Goal: Information Seeking & Learning: Learn about a topic

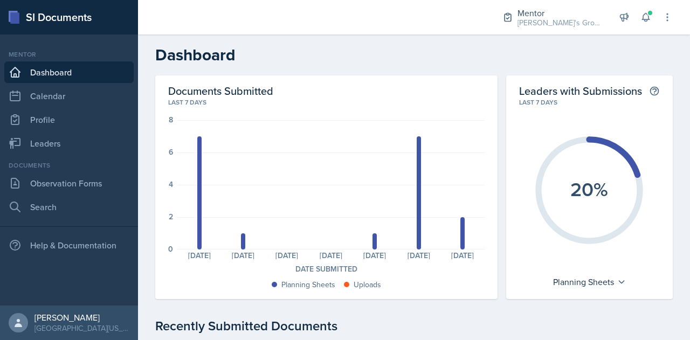
scroll to position [94, 0]
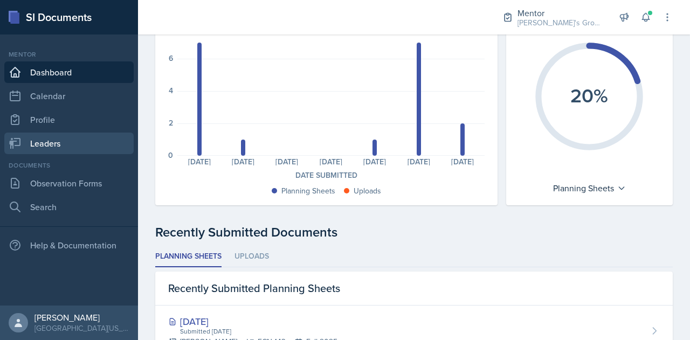
click at [103, 147] on link "Leaders" at bounding box center [68, 144] width 129 height 22
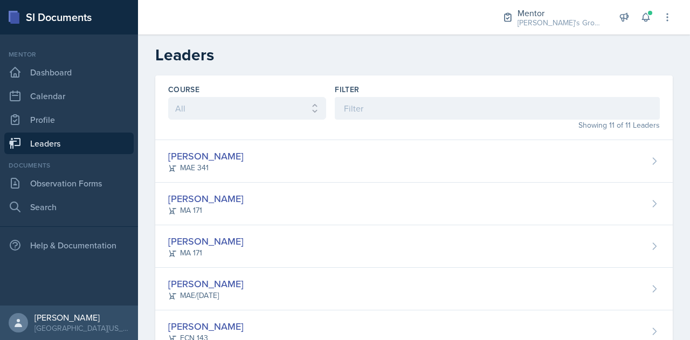
click at [268, 153] on div "Hayato [PERSON_NAME] 341" at bounding box center [413, 161] width 517 height 43
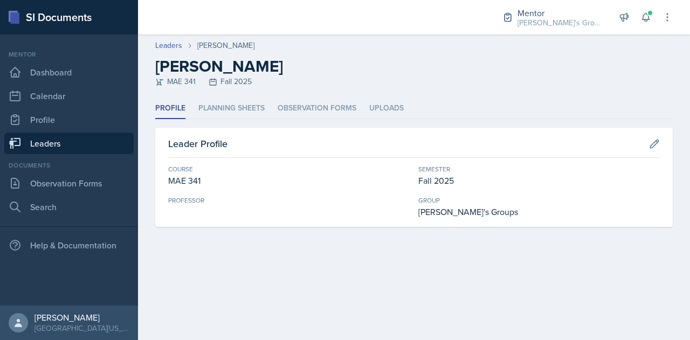
click at [248, 111] on li "Planning Sheets" at bounding box center [231, 108] width 66 height 21
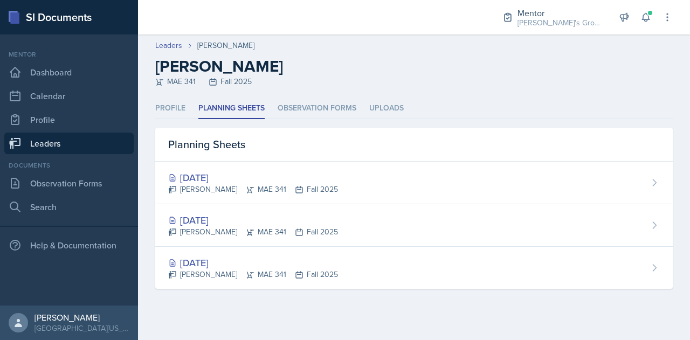
click at [336, 278] on div "[DATE] Hayato [PERSON_NAME] 341 Fall 2025" at bounding box center [413, 268] width 517 height 42
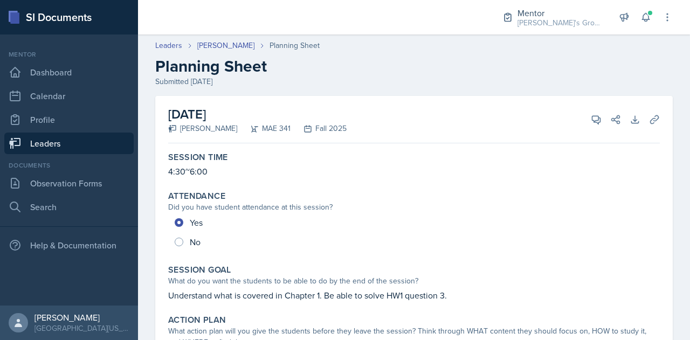
click at [226, 44] on link "[PERSON_NAME]" at bounding box center [225, 45] width 57 height 11
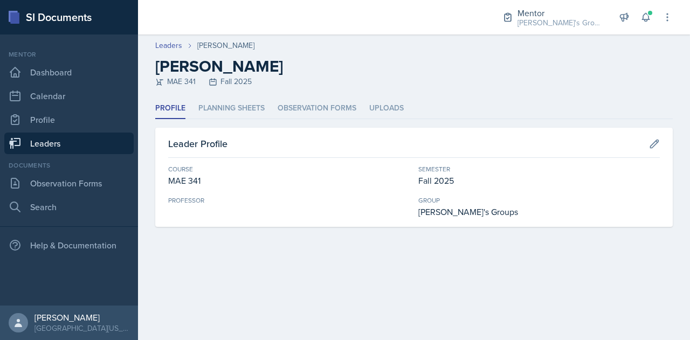
click at [245, 109] on li "Planning Sheets" at bounding box center [231, 108] width 66 height 21
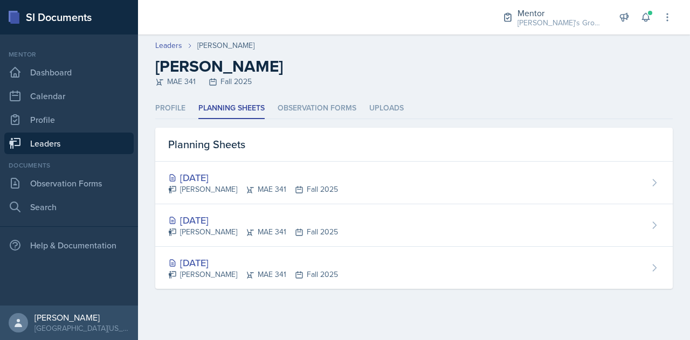
click at [282, 237] on div "[PERSON_NAME] 341 Fall 2025" at bounding box center [253, 231] width 170 height 11
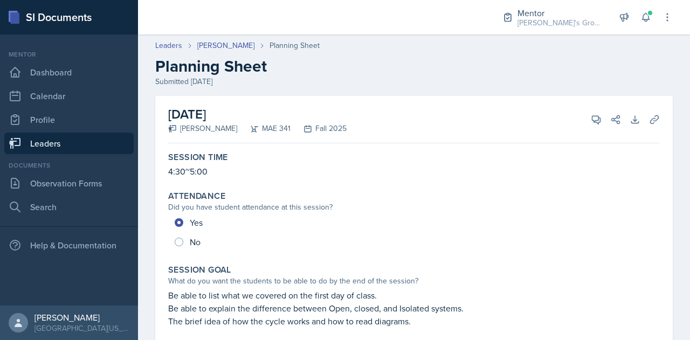
click at [212, 48] on link "[PERSON_NAME]" at bounding box center [225, 45] width 57 height 11
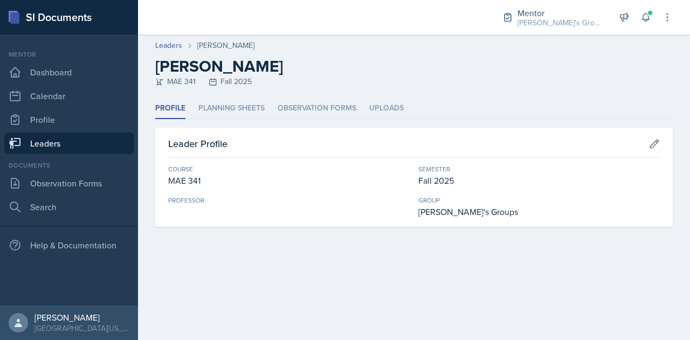
click at [248, 98] on li "Planning Sheets" at bounding box center [231, 108] width 66 height 21
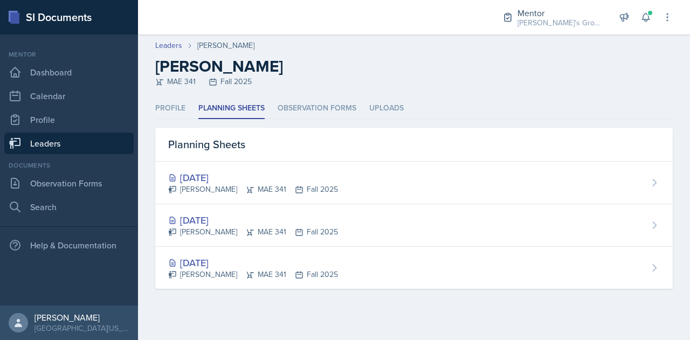
click at [271, 185] on div "[PERSON_NAME] 341 Fall 2025" at bounding box center [253, 189] width 170 height 11
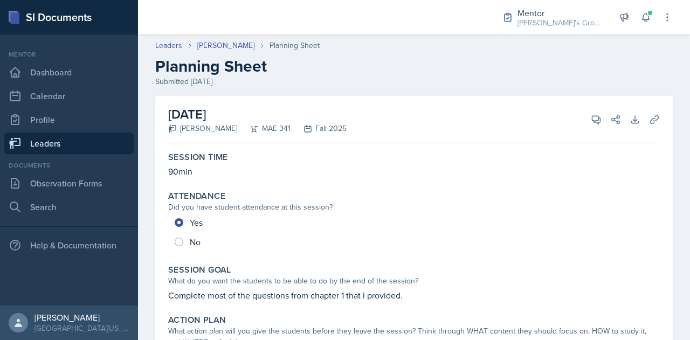
click at [219, 49] on link "[PERSON_NAME]" at bounding box center [225, 45] width 57 height 11
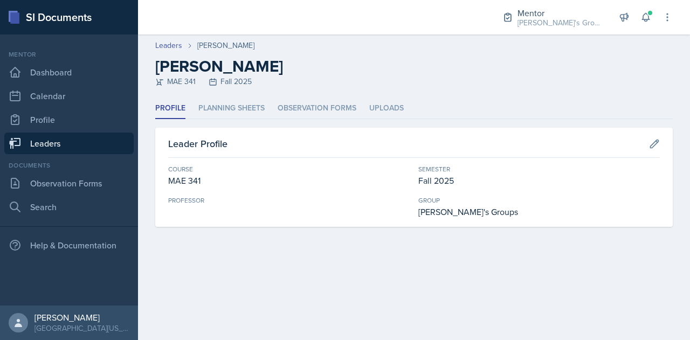
click at [232, 109] on li "Planning Sheets" at bounding box center [231, 108] width 66 height 21
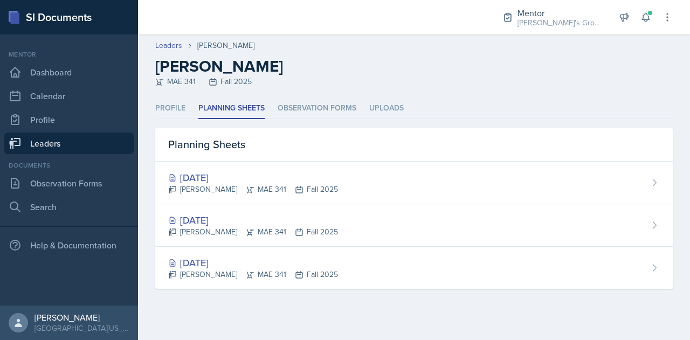
click at [224, 218] on div "[DATE]" at bounding box center [253, 220] width 170 height 15
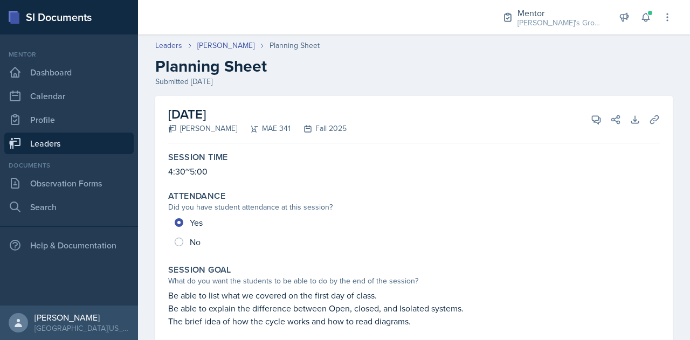
click at [213, 54] on div "Leaders [PERSON_NAME] Planning Sheet Planning Sheet Submitted [DATE]" at bounding box center [414, 63] width 552 height 47
click at [209, 49] on link "[PERSON_NAME]" at bounding box center [225, 45] width 57 height 11
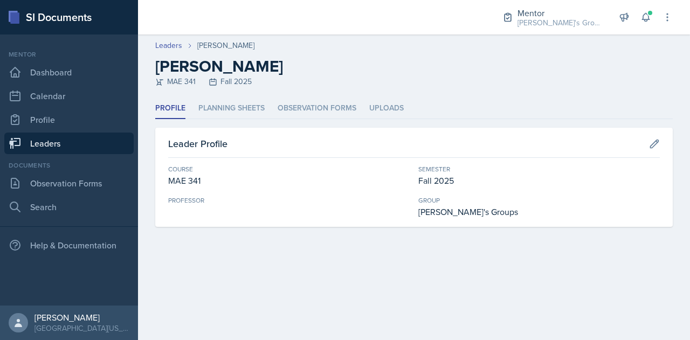
click at [228, 122] on div "Profile Planning Sheets Observation Forms Uploads Profile Planning Sheets Obser…" at bounding box center [413, 162] width 517 height 129
click at [222, 117] on li "Planning Sheets" at bounding box center [231, 108] width 66 height 21
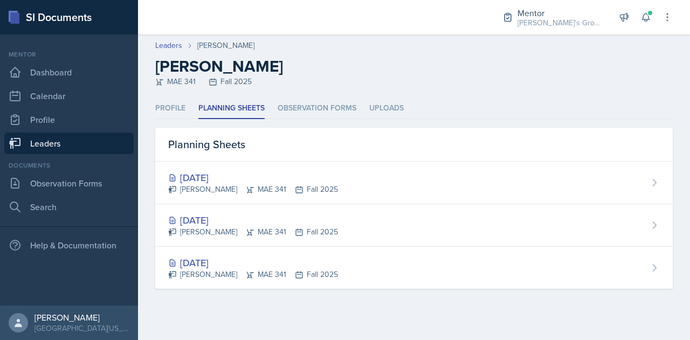
click at [213, 186] on div "[PERSON_NAME] 341 Fall 2025" at bounding box center [253, 189] width 170 height 11
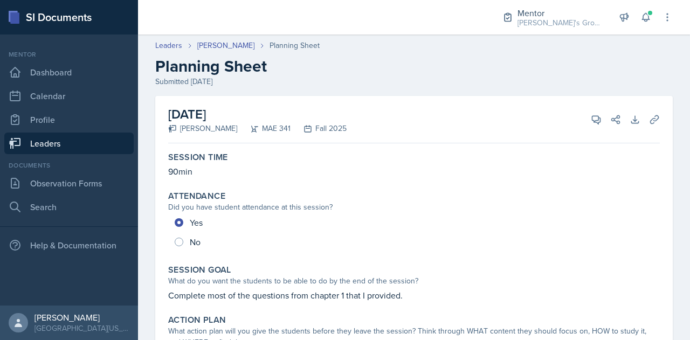
click at [114, 139] on link "Leaders" at bounding box center [68, 144] width 129 height 22
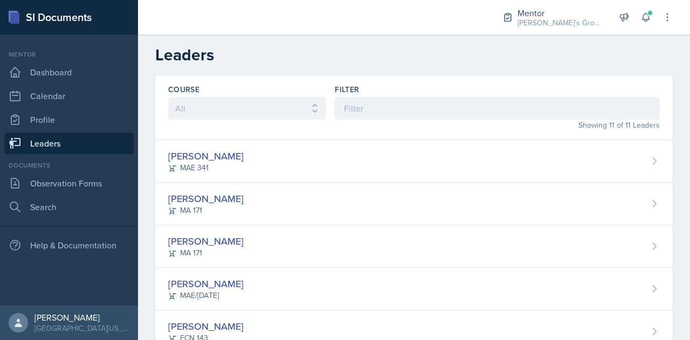
click at [310, 242] on div "[PERSON_NAME][GEOGRAPHIC_DATA] MA 171" at bounding box center [413, 246] width 517 height 43
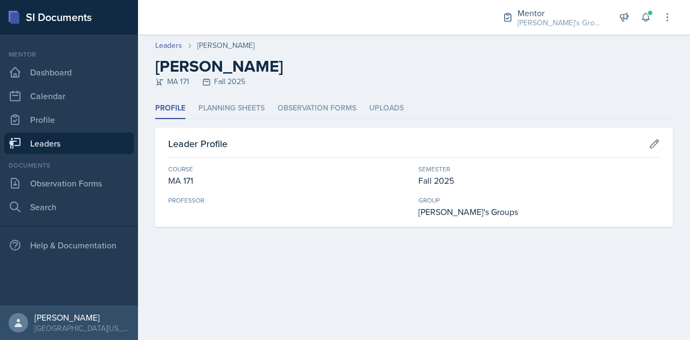
click at [245, 113] on li "Planning Sheets" at bounding box center [231, 108] width 66 height 21
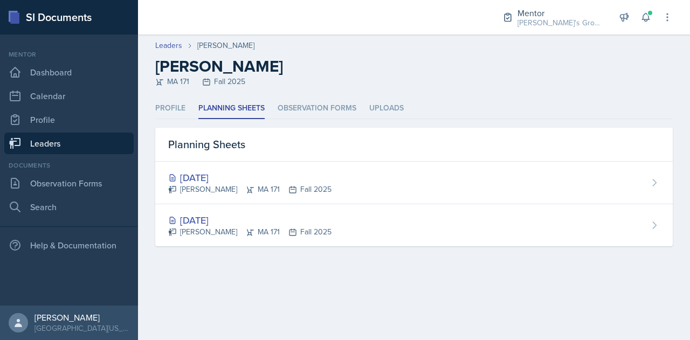
click at [451, 270] on div "Profile Planning Sheets Observation Forms Uploads Profile Planning Sheets Obser…" at bounding box center [414, 185] width 552 height 174
click at [384, 235] on div "[DATE] [PERSON_NAME][GEOGRAPHIC_DATA] MA 171 Fall 2025" at bounding box center [413, 225] width 517 height 42
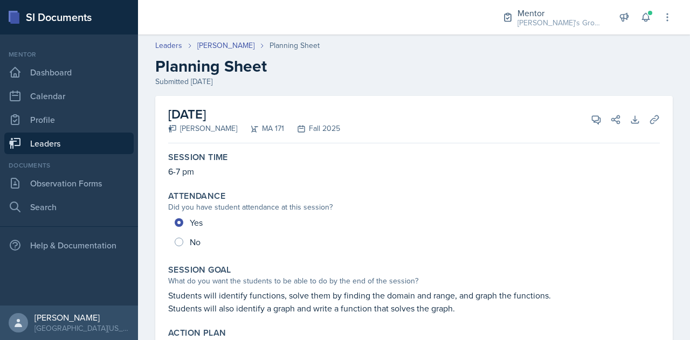
click at [220, 44] on link "[PERSON_NAME]" at bounding box center [225, 45] width 57 height 11
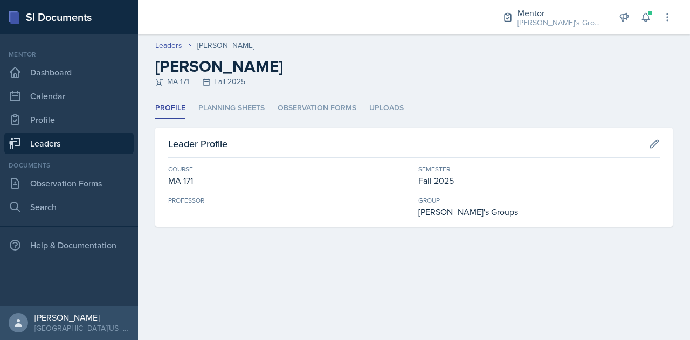
click at [257, 114] on li "Planning Sheets" at bounding box center [231, 108] width 66 height 21
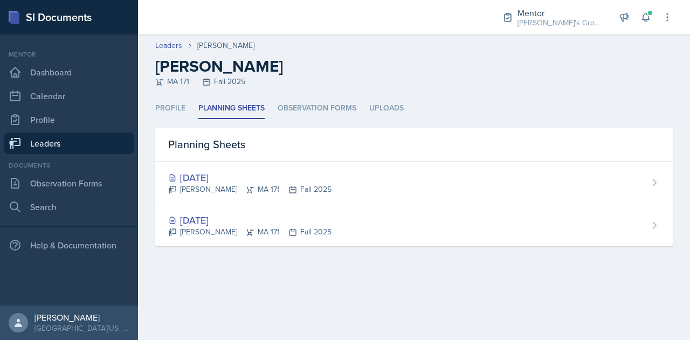
click at [288, 185] on icon at bounding box center [292, 189] width 9 height 9
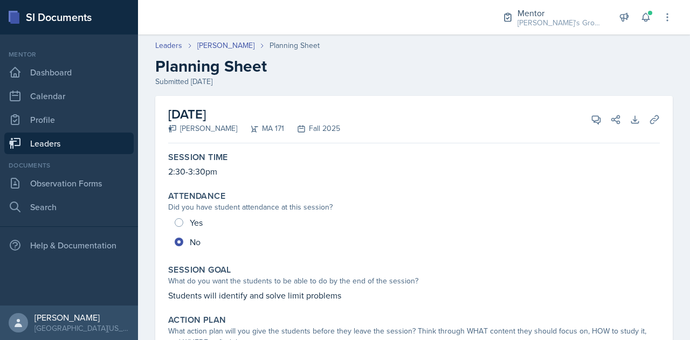
click at [217, 46] on link "[PERSON_NAME]" at bounding box center [225, 45] width 57 height 11
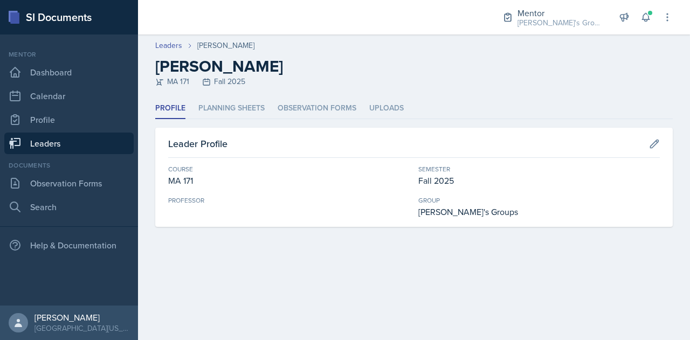
click at [244, 106] on li "Planning Sheets" at bounding box center [231, 108] width 66 height 21
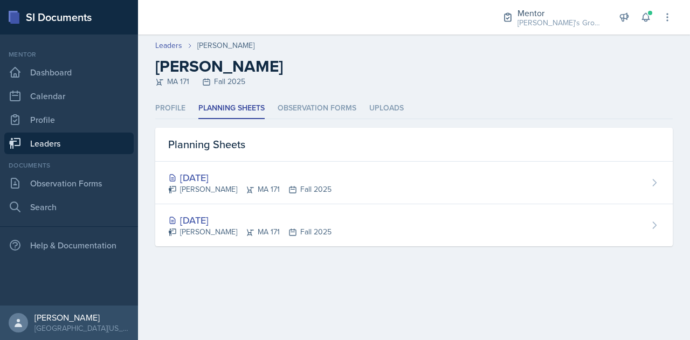
click at [311, 210] on div "[DATE] [PERSON_NAME][GEOGRAPHIC_DATA] MA 171 Fall 2025" at bounding box center [413, 225] width 517 height 42
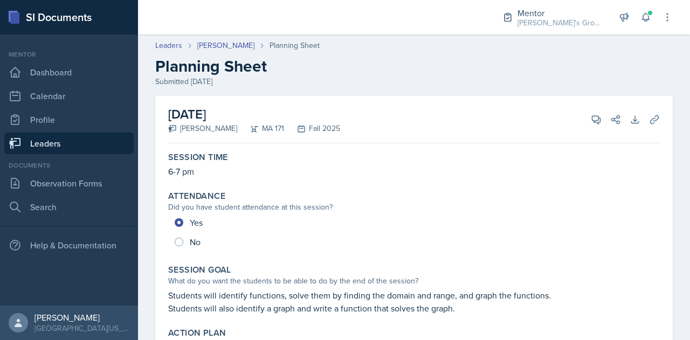
click at [217, 50] on link "[PERSON_NAME]" at bounding box center [225, 45] width 57 height 11
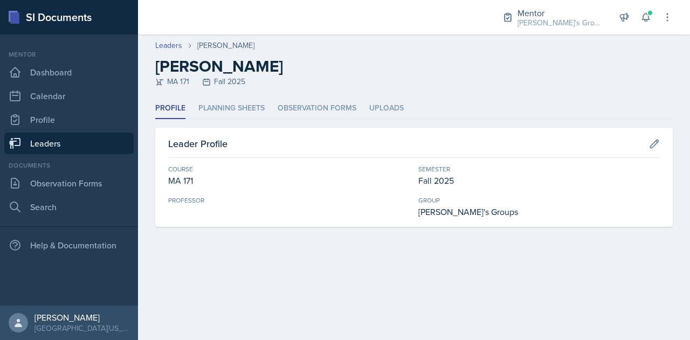
click at [250, 109] on li "Planning Sheets" at bounding box center [231, 108] width 66 height 21
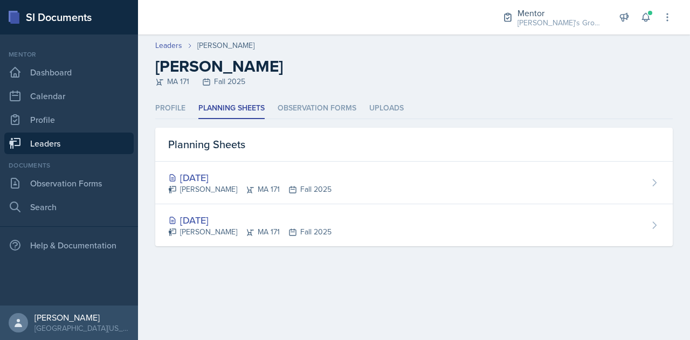
click at [292, 184] on div "[PERSON_NAME] MA 171 Fall 2025" at bounding box center [249, 189] width 163 height 11
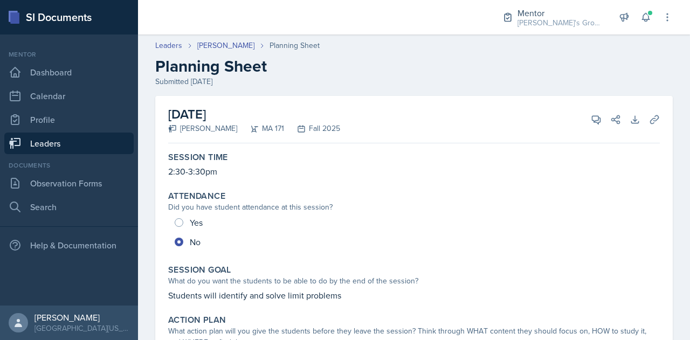
click at [93, 145] on link "Leaders" at bounding box center [68, 144] width 129 height 22
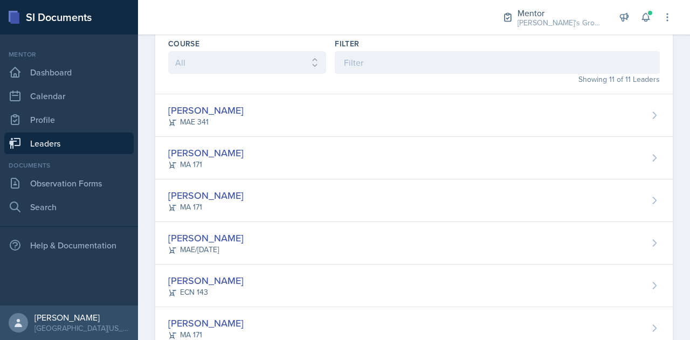
scroll to position [76, 0]
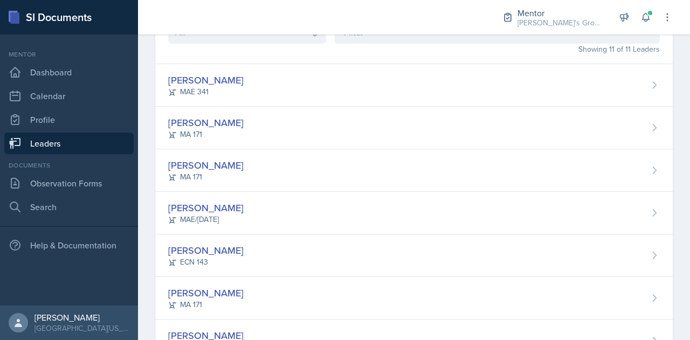
click at [278, 216] on div "[PERSON_NAME] MAE/[DATE]" at bounding box center [413, 213] width 517 height 43
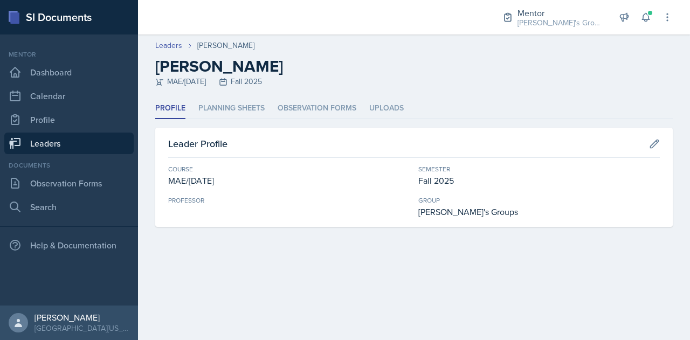
click at [251, 115] on li "Planning Sheets" at bounding box center [231, 108] width 66 height 21
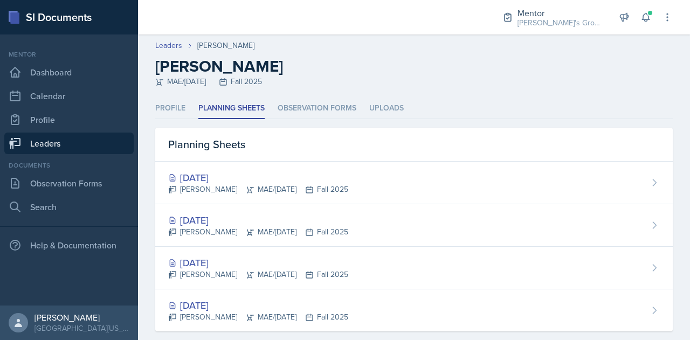
scroll to position [16, 0]
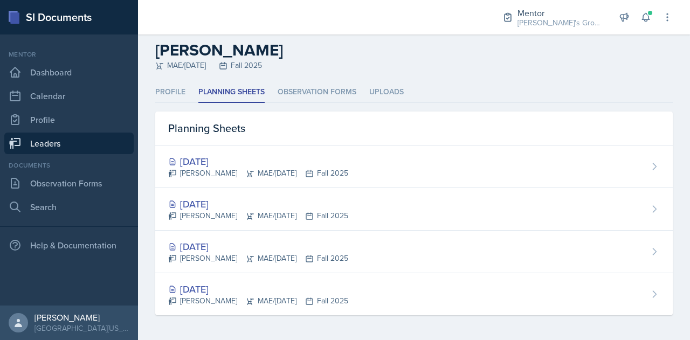
click at [311, 294] on div "[DATE]" at bounding box center [258, 289] width 180 height 15
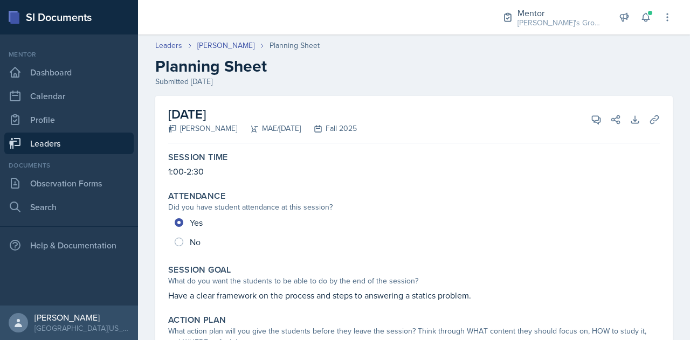
click at [229, 45] on link "[PERSON_NAME]" at bounding box center [225, 45] width 57 height 11
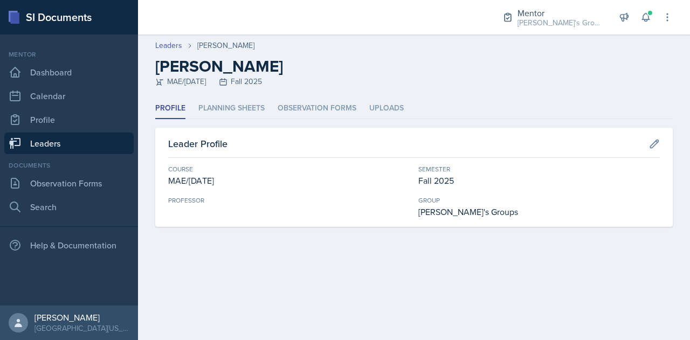
click at [247, 102] on li "Planning Sheets" at bounding box center [231, 108] width 66 height 21
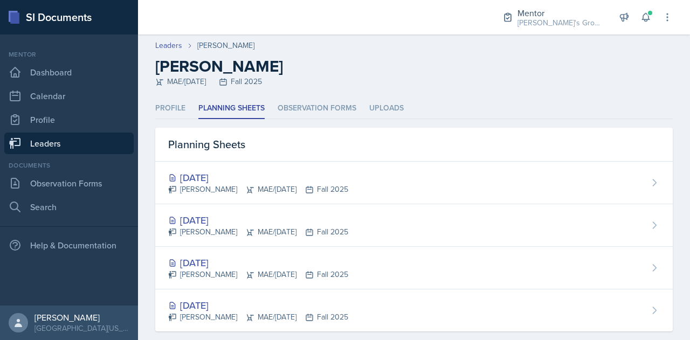
click at [418, 270] on div "[DATE] [PERSON_NAME] MAE/[DATE] Fall 2025" at bounding box center [413, 268] width 517 height 43
click at [268, 224] on div "[DATE]" at bounding box center [258, 220] width 180 height 15
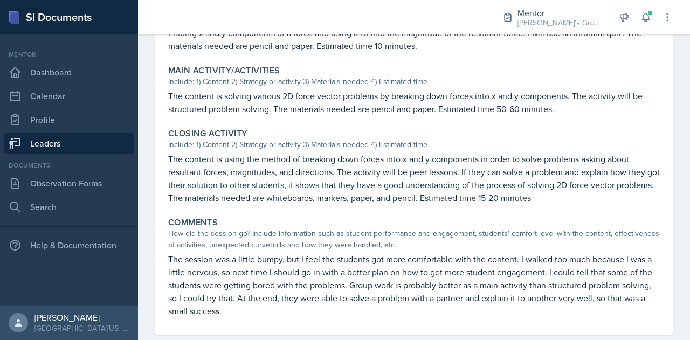
scroll to position [399, 0]
click at [366, 152] on div "Closing Activity Include: 1) Content 2) Strategy or activity 3) Materials neede…" at bounding box center [414, 166] width 500 height 85
click at [87, 143] on link "Leaders" at bounding box center [68, 144] width 129 height 22
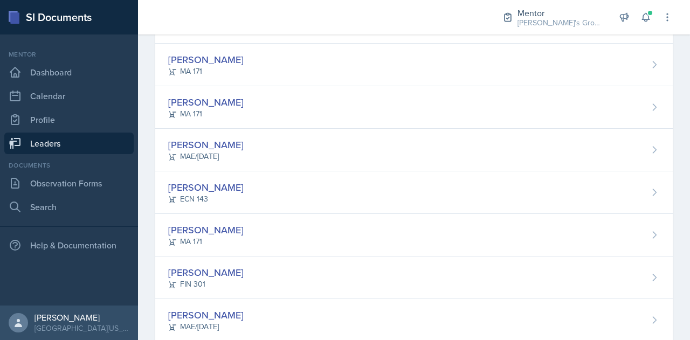
scroll to position [137, 0]
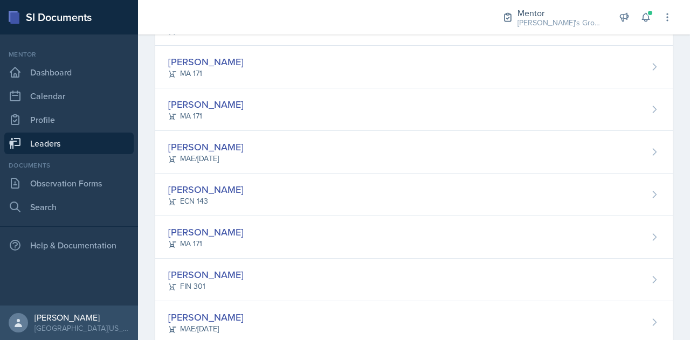
click at [240, 190] on div "[PERSON_NAME] ECN 143" at bounding box center [413, 195] width 517 height 43
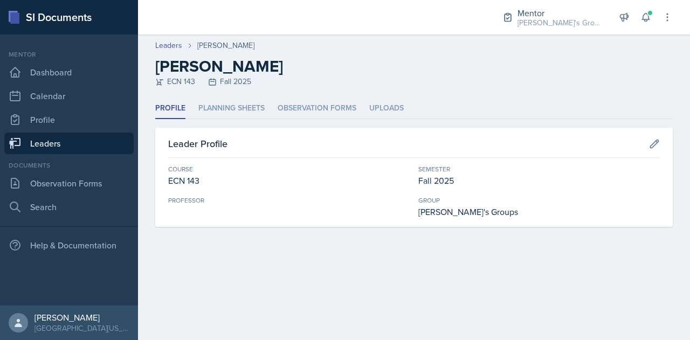
click at [235, 107] on li "Planning Sheets" at bounding box center [231, 108] width 66 height 21
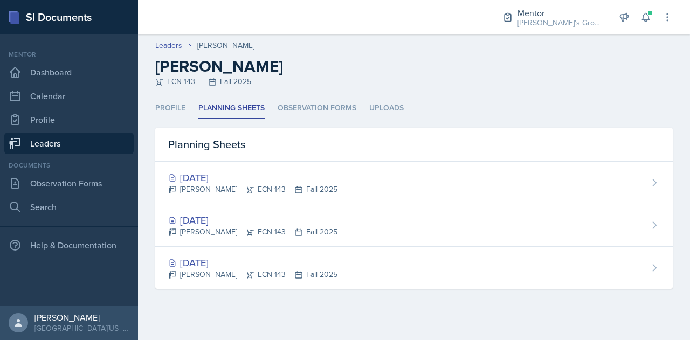
click at [477, 276] on div "[DATE] [PERSON_NAME] ECN 143 Fall 2025" at bounding box center [413, 268] width 517 height 42
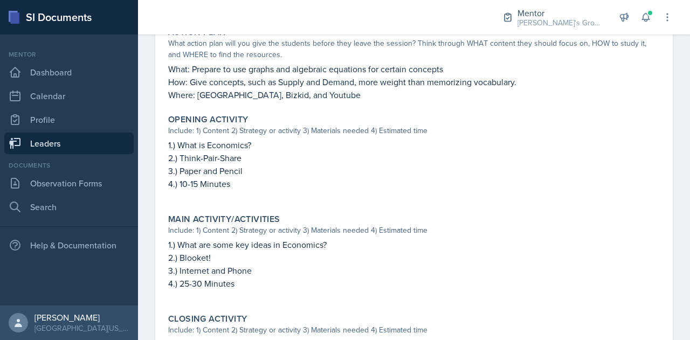
scroll to position [302, 0]
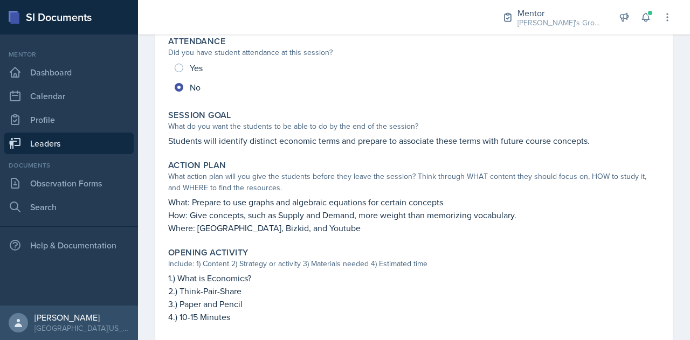
click at [396, 195] on div "Action Plan What action plan will you give the students before they leave the s…" at bounding box center [414, 197] width 500 height 83
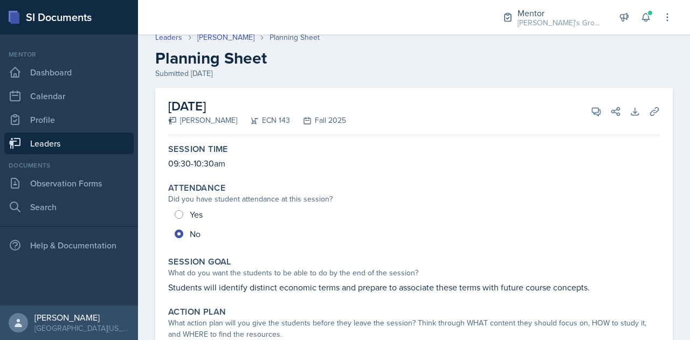
scroll to position [0, 0]
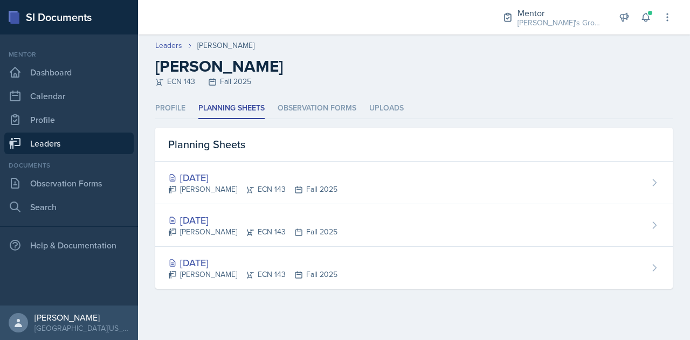
click at [268, 220] on div "[DATE]" at bounding box center [252, 220] width 169 height 15
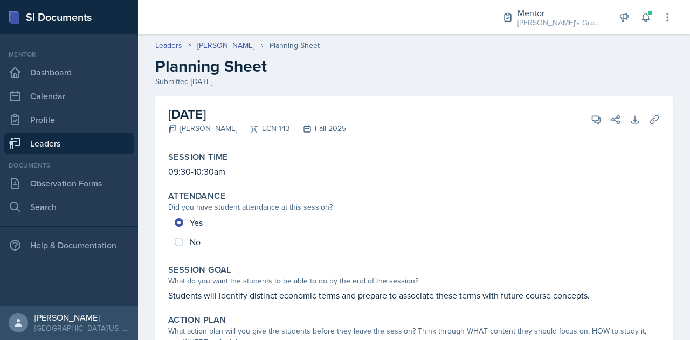
click at [228, 43] on link "[PERSON_NAME]" at bounding box center [225, 45] width 57 height 11
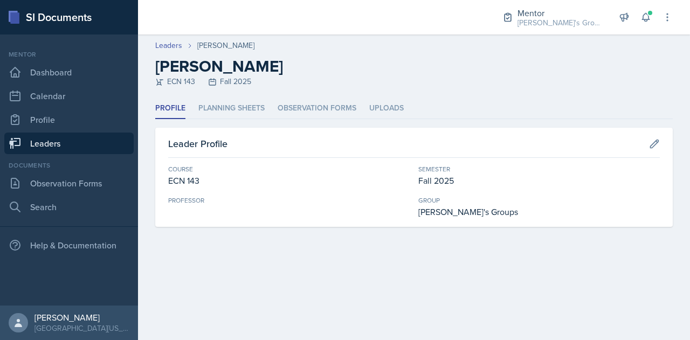
click at [253, 111] on li "Planning Sheets" at bounding box center [231, 108] width 66 height 21
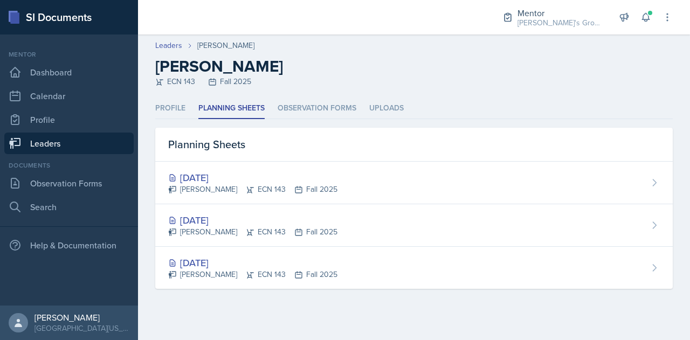
click at [261, 169] on div "[DATE] [PERSON_NAME] ECN 143 Fall 2025" at bounding box center [413, 183] width 517 height 43
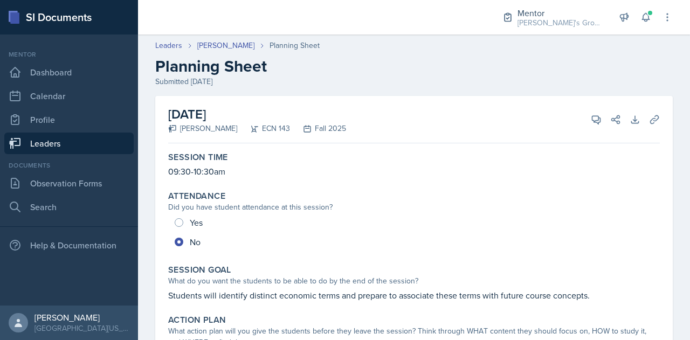
click at [418, 86] on div "Submitted [DATE]" at bounding box center [413, 81] width 517 height 11
click at [215, 44] on link "[PERSON_NAME]" at bounding box center [225, 45] width 57 height 11
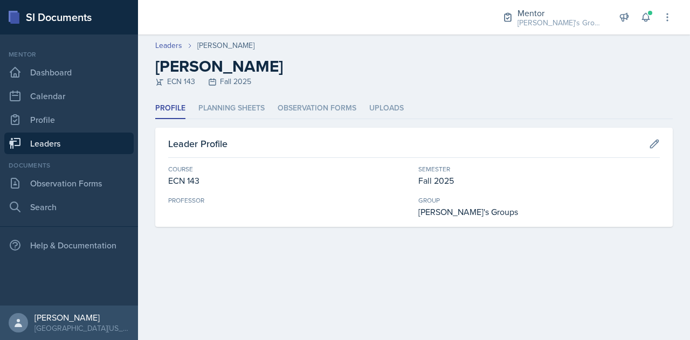
click at [235, 108] on li "Planning Sheets" at bounding box center [231, 108] width 66 height 21
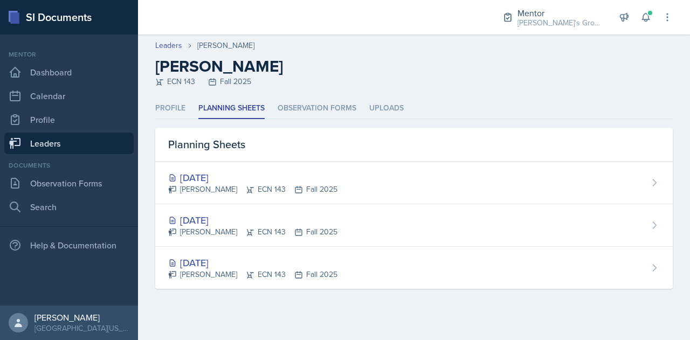
click at [322, 218] on div "[DATE]" at bounding box center [252, 220] width 169 height 15
click at [266, 286] on div "[DATE] [PERSON_NAME] ECN 143 Fall 2025" at bounding box center [413, 268] width 517 height 42
click at [343, 255] on div "[DATE] [PERSON_NAME] ECN 143 Fall 2025" at bounding box center [413, 268] width 517 height 42
click at [335, 219] on div "[DATE] [PERSON_NAME] ECN 143 Fall 2025" at bounding box center [413, 225] width 517 height 43
click at [295, 173] on div "[DATE]" at bounding box center [252, 177] width 169 height 15
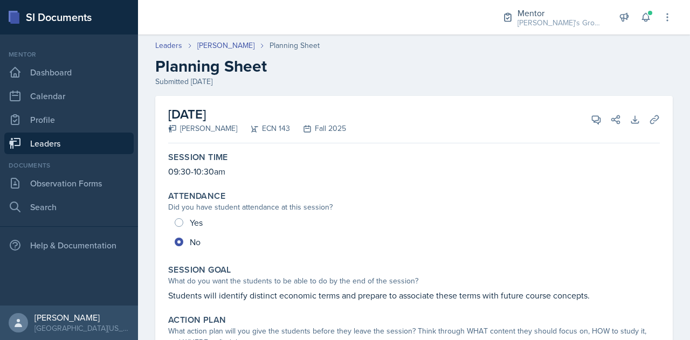
click at [95, 148] on link "Leaders" at bounding box center [68, 144] width 129 height 22
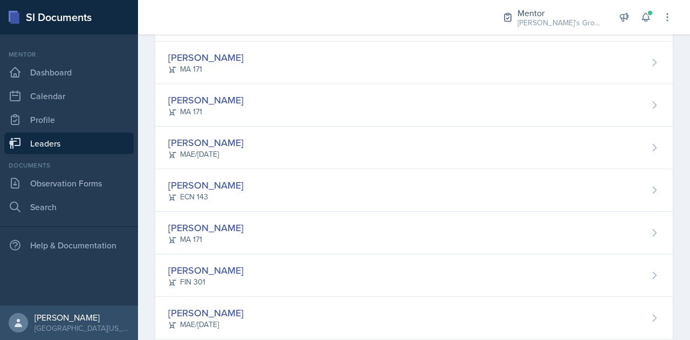
scroll to position [143, 0]
click at [295, 231] on div "[PERSON_NAME] MA 171" at bounding box center [413, 231] width 517 height 43
